Goal: Navigation & Orientation: Find specific page/section

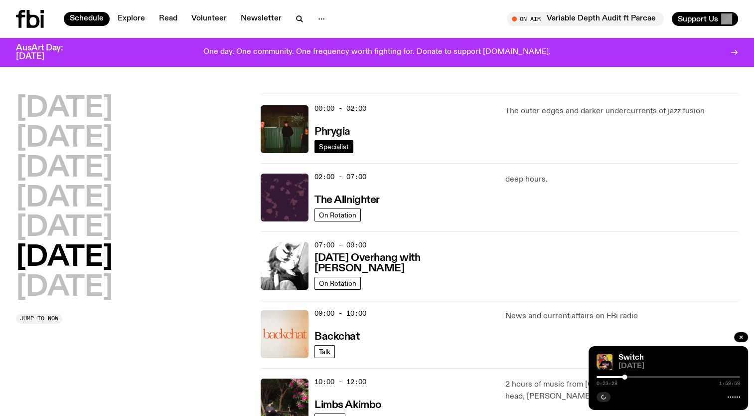
click at [335, 144] on span "Specialist" at bounding box center [334, 146] width 30 height 7
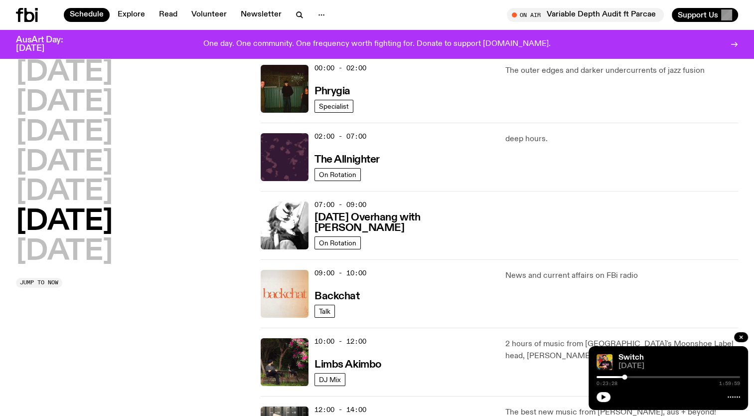
scroll to position [78, 0]
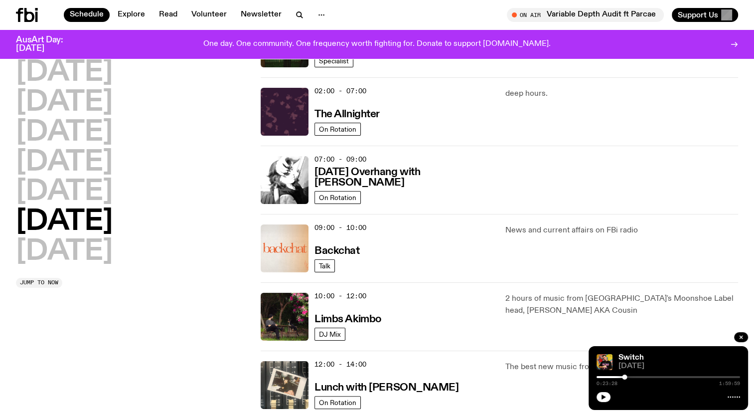
click at [753, 69] on div "[DATE] [DATE] [DATE] [DATE] [DATE] [DATE] [DATE] Jump to now 00:00 - 02:00 Phry…" at bounding box center [377, 419] width 754 height 820
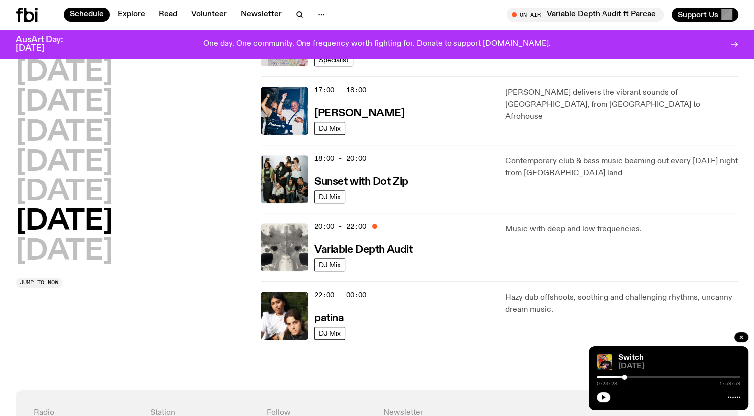
scroll to position [568, 0]
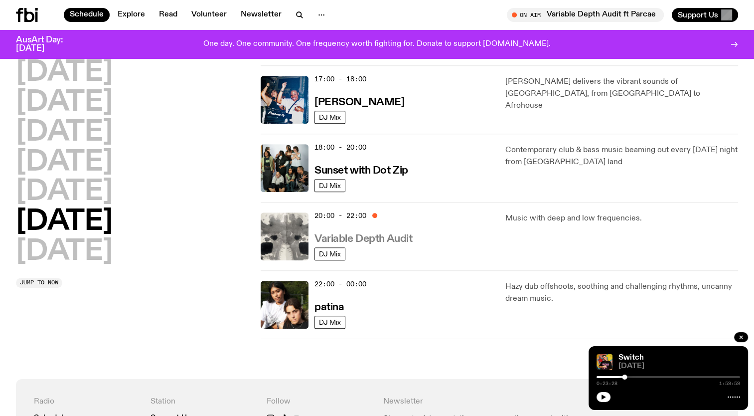
click at [356, 234] on h3 "Variable Depth Audit" at bounding box center [364, 239] width 98 height 10
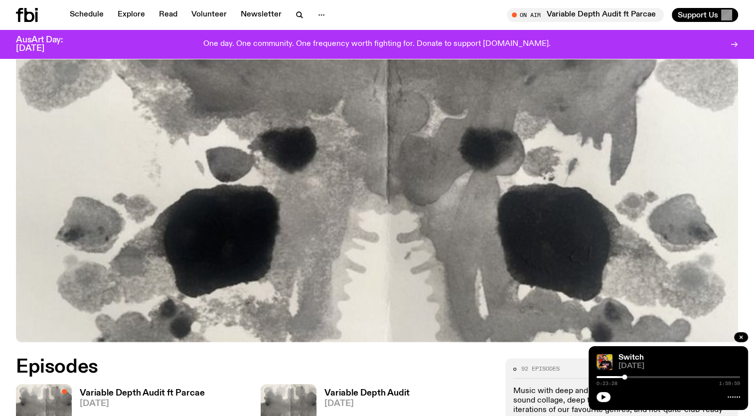
scroll to position [206, 0]
drag, startPoint x: 746, startPoint y: 105, endPoint x: 741, endPoint y: 140, distance: 35.7
click at [741, 140] on div "Variable Depth Audit 8:00pm to 10:00pm saturdays" at bounding box center [377, 111] width 754 height 461
click at [604, 394] on icon "button" at bounding box center [604, 397] width 6 height 6
